Goal: Transaction & Acquisition: Purchase product/service

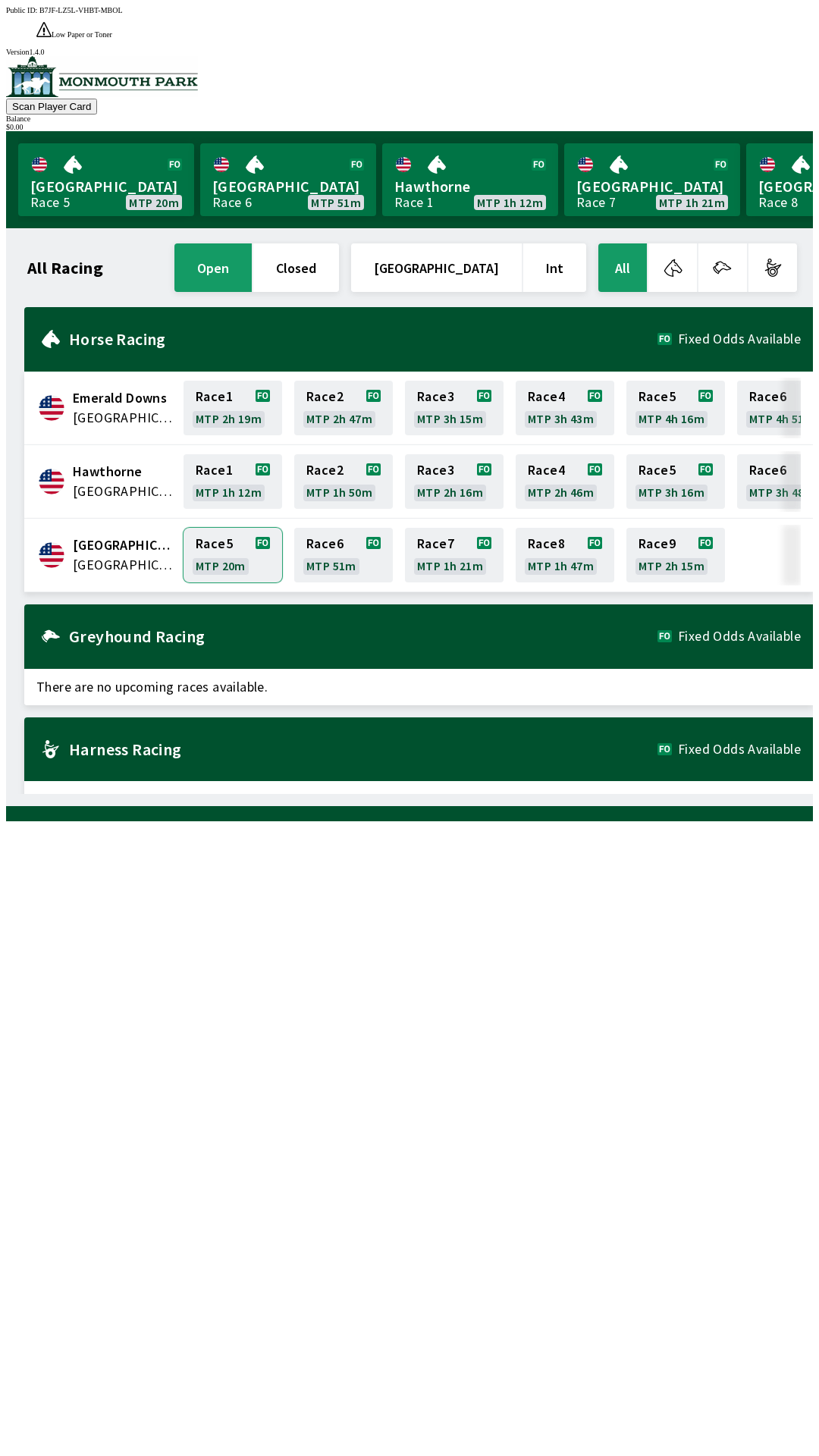
click at [228, 528] on link "Race 5 MTP 20m" at bounding box center [232, 555] width 98 height 55
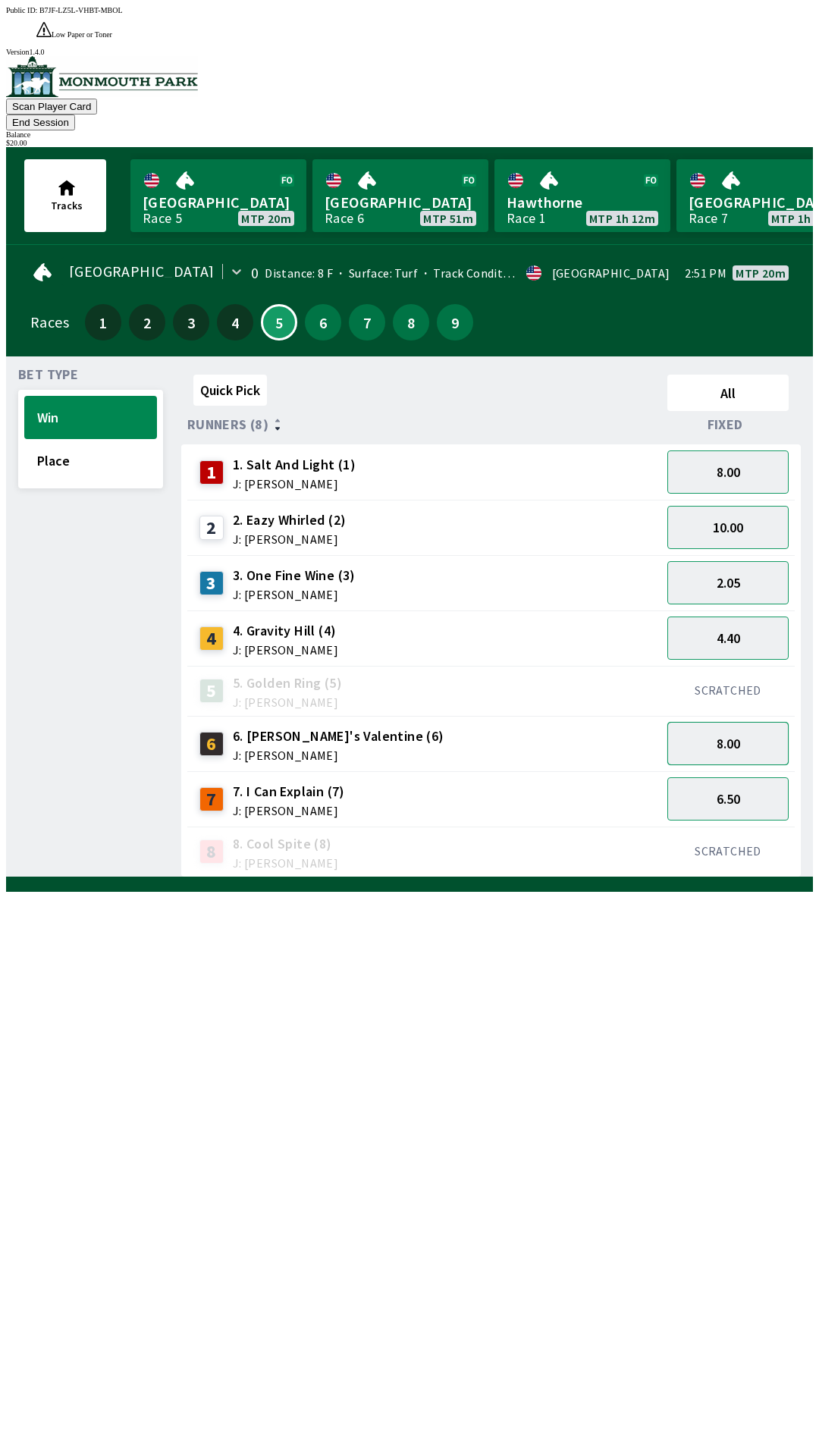
click at [753, 722] on button "8.00" at bounding box center [727, 743] width 121 height 43
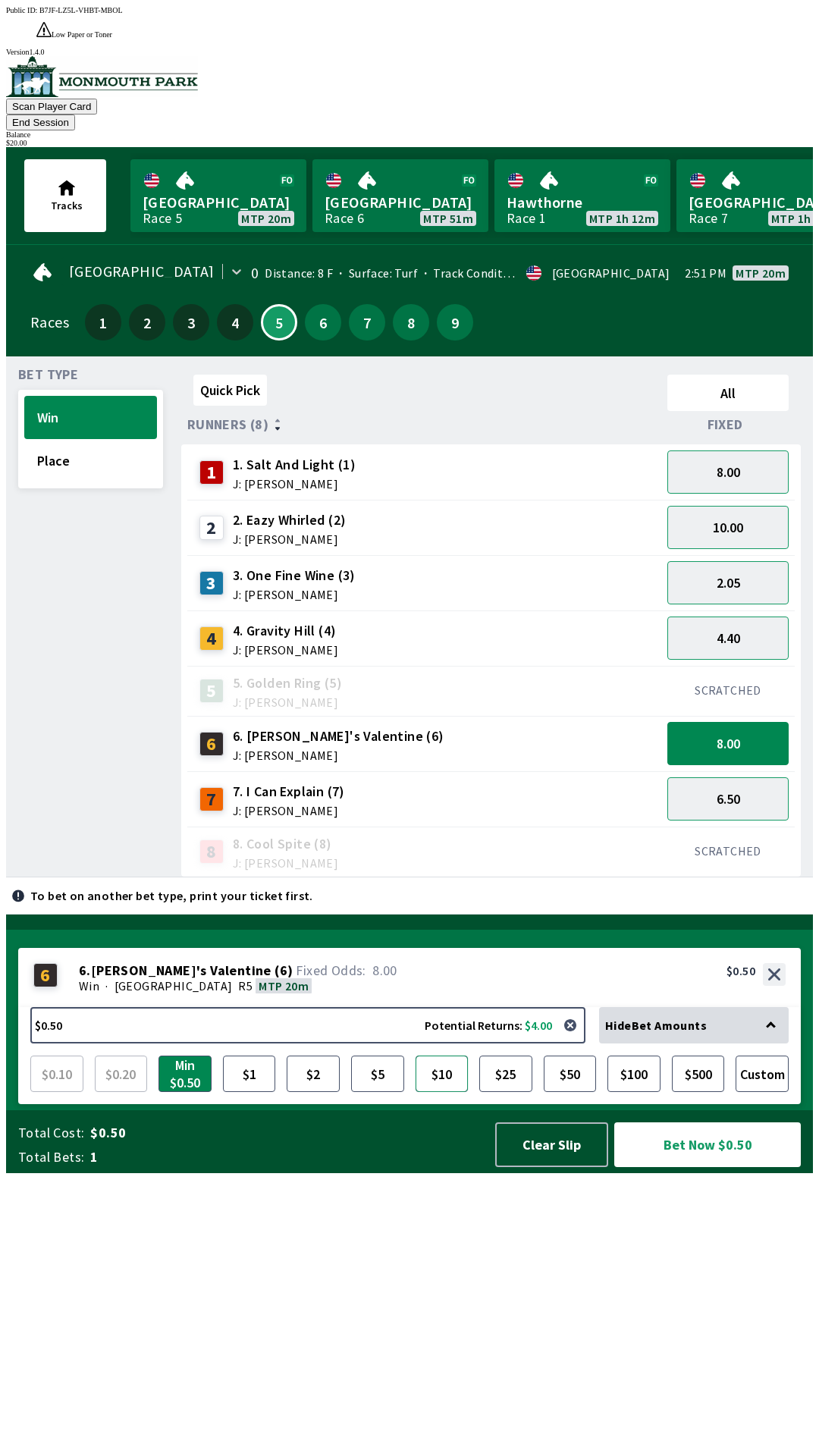
click at [445, 1091] on button "$10" at bounding box center [441, 1073] width 53 height 36
click at [694, 1167] on button "Bet Now $10.00" at bounding box center [707, 1143] width 186 height 45
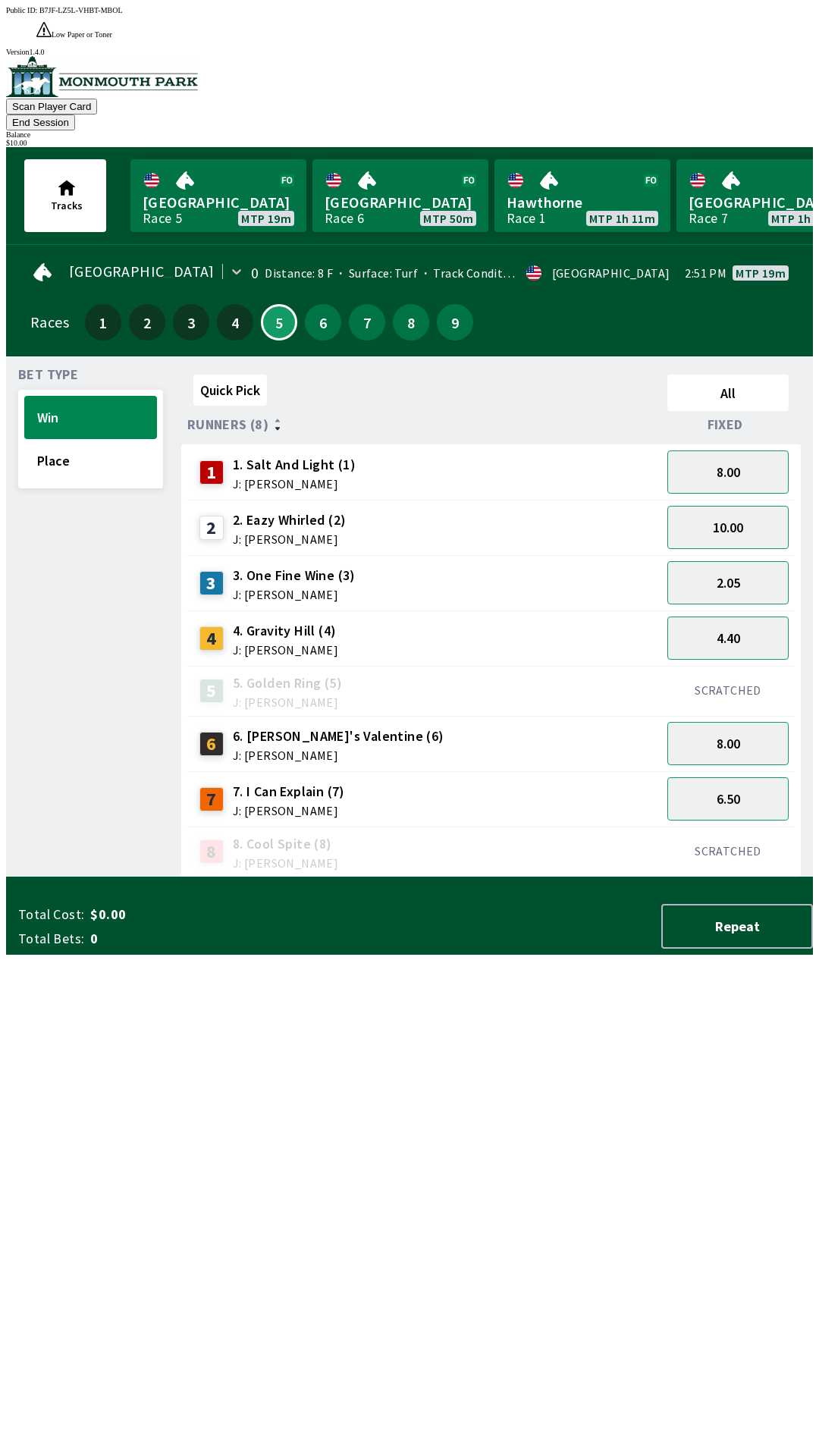
click at [508, 564] on div "3 3. One Fine Wine (3) J: [PERSON_NAME]" at bounding box center [424, 582] width 462 height 38
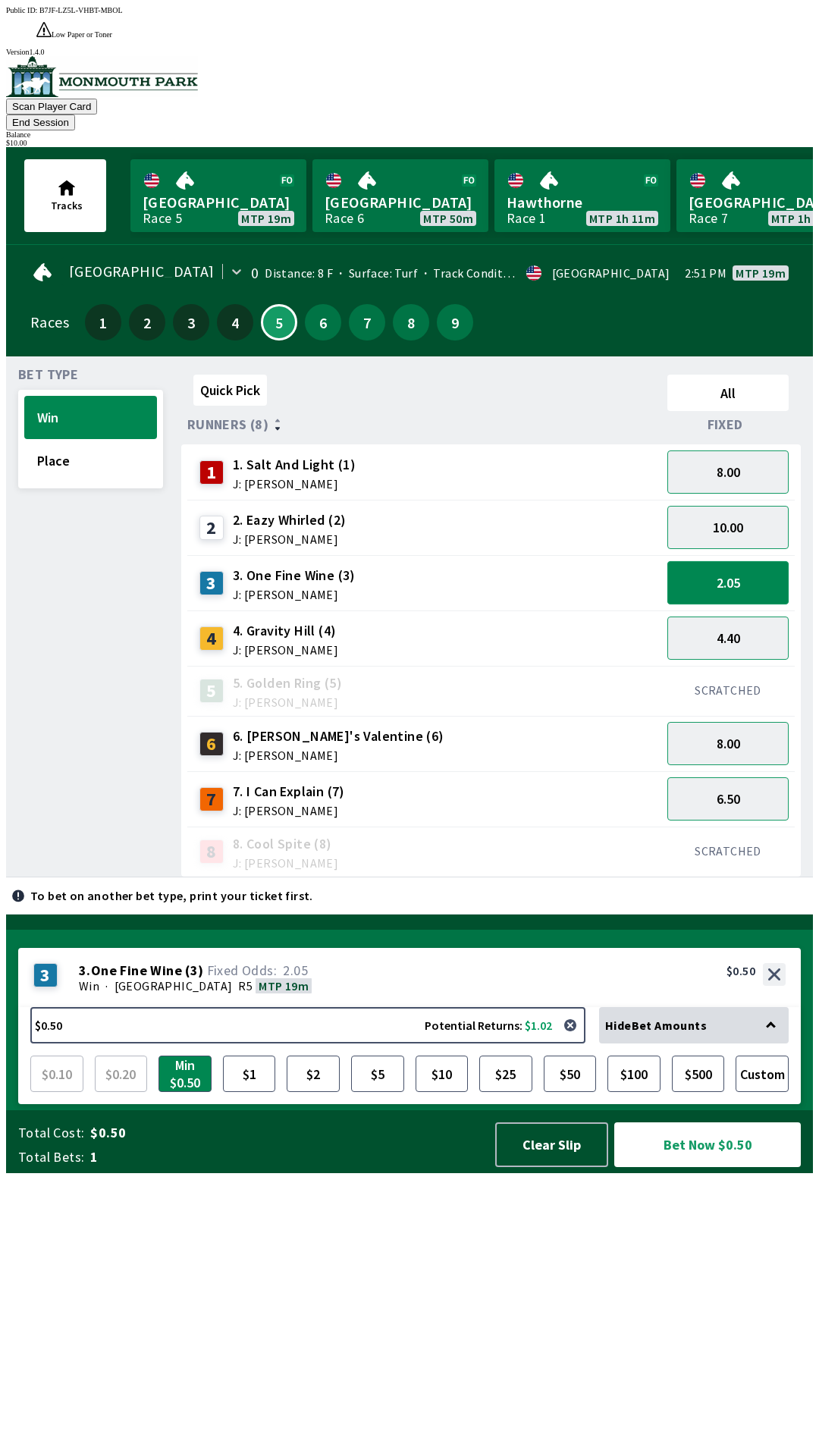
click at [773, 561] on button "2.05" at bounding box center [727, 582] width 121 height 43
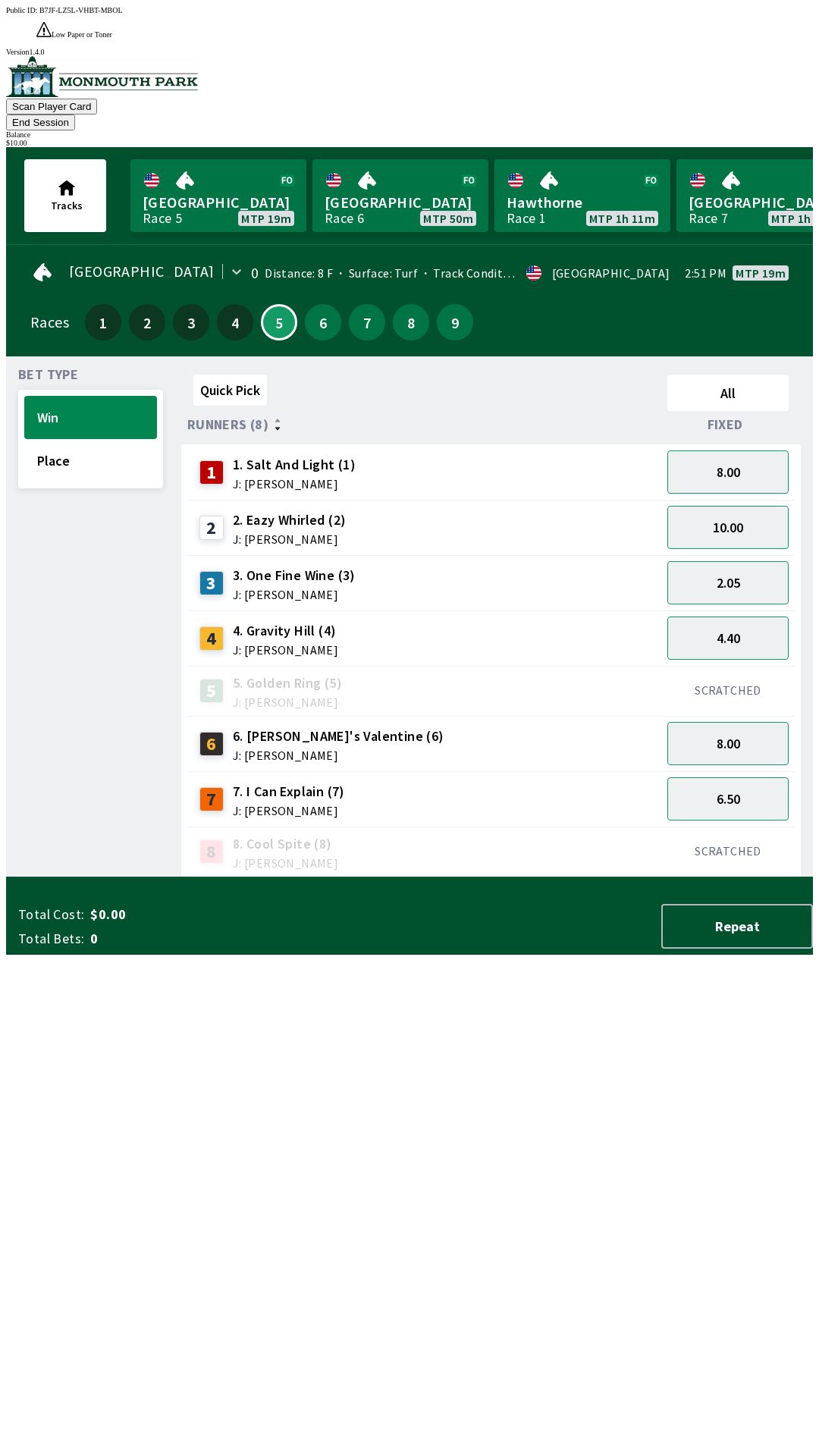
click at [75, 114] on button "End Session" at bounding box center [40, 122] width 69 height 16
